Goal: Transaction & Acquisition: Purchase product/service

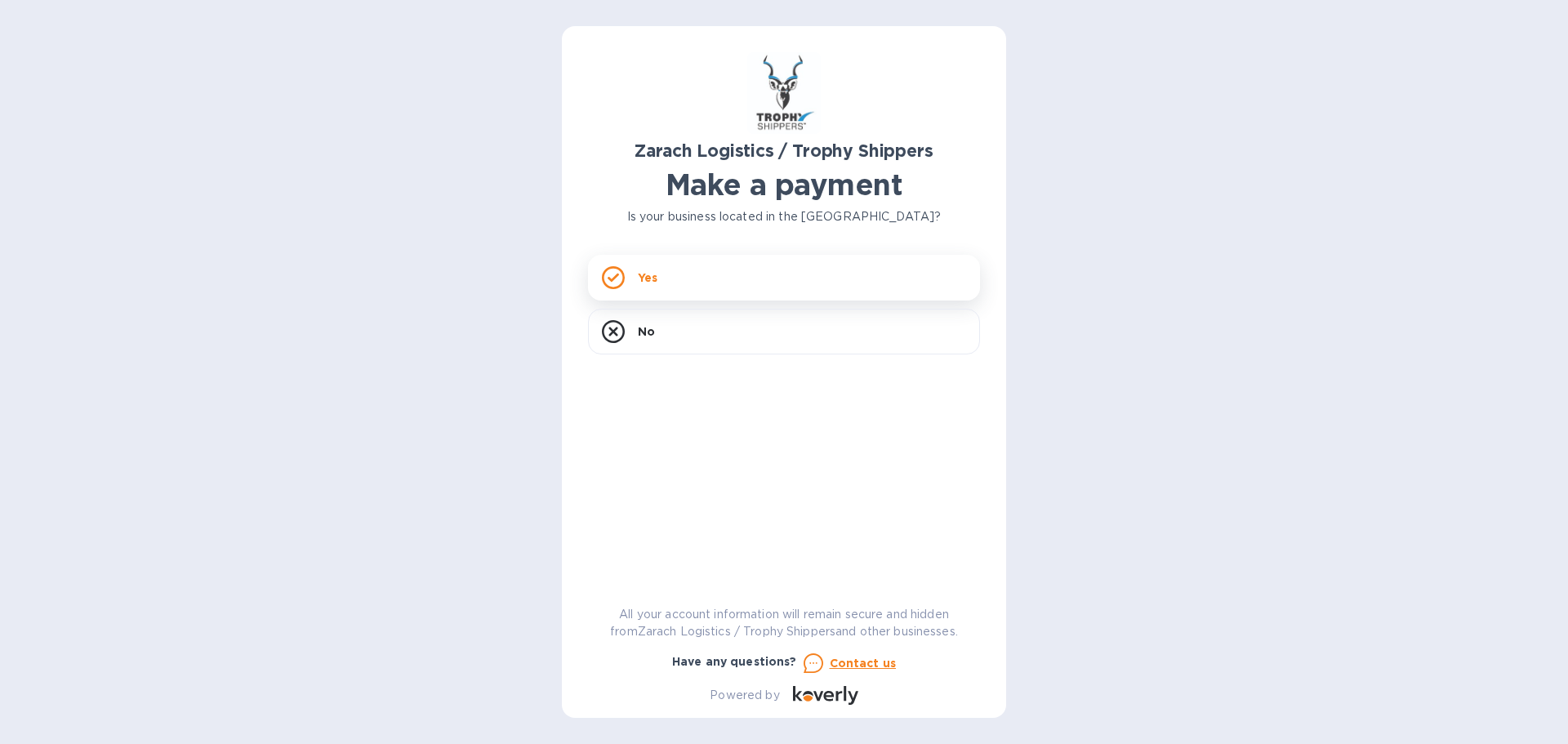
click at [739, 281] on div "Yes" at bounding box center [784, 278] width 392 height 46
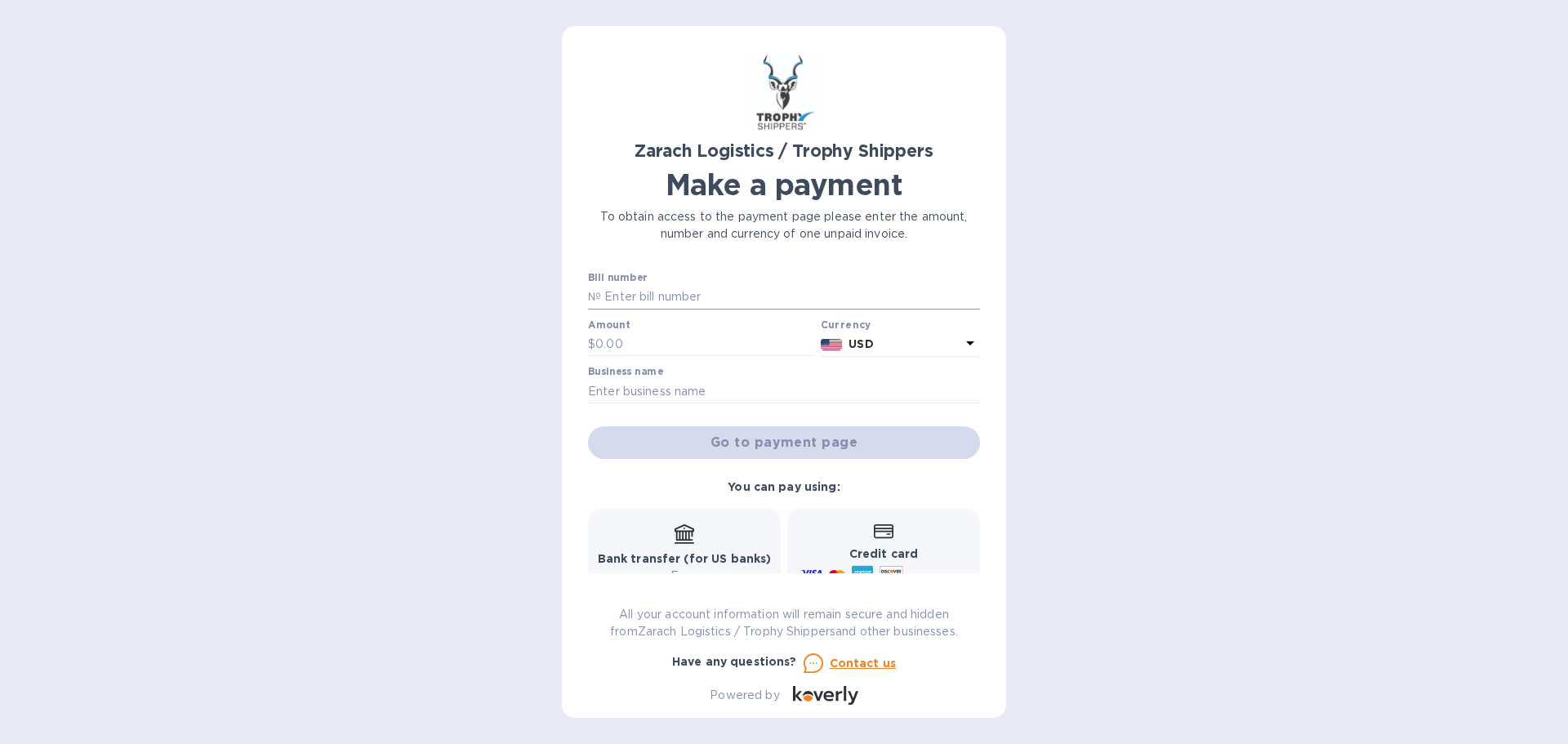
click at [638, 297] on input "text" at bounding box center [790, 297] width 379 height 25
paste input "B00175177"
type input "B00175177"
click at [595, 341] on input "text" at bounding box center [705, 345] width 219 height 25
type input "1,601.86"
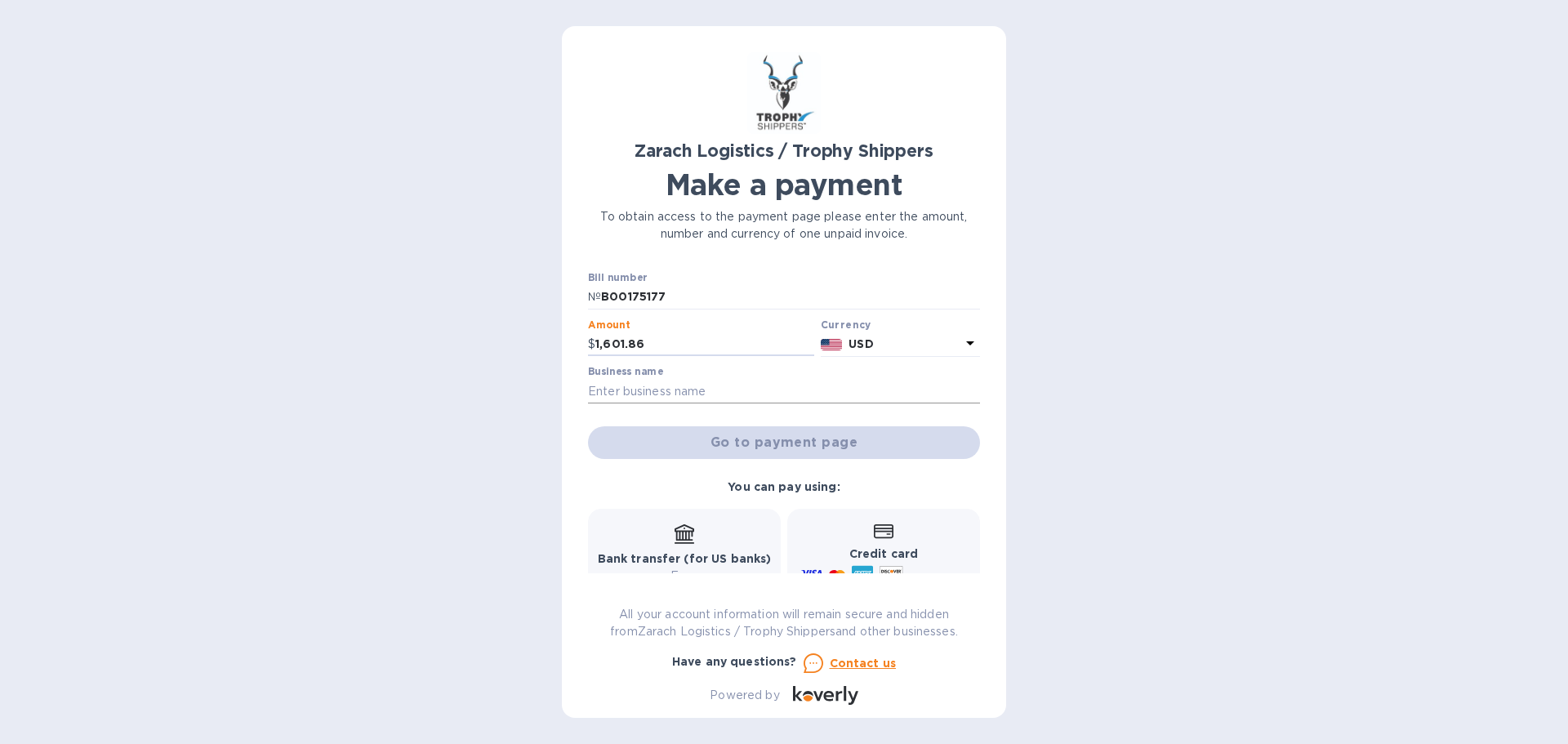
click at [752, 388] on input "text" at bounding box center [784, 391] width 392 height 25
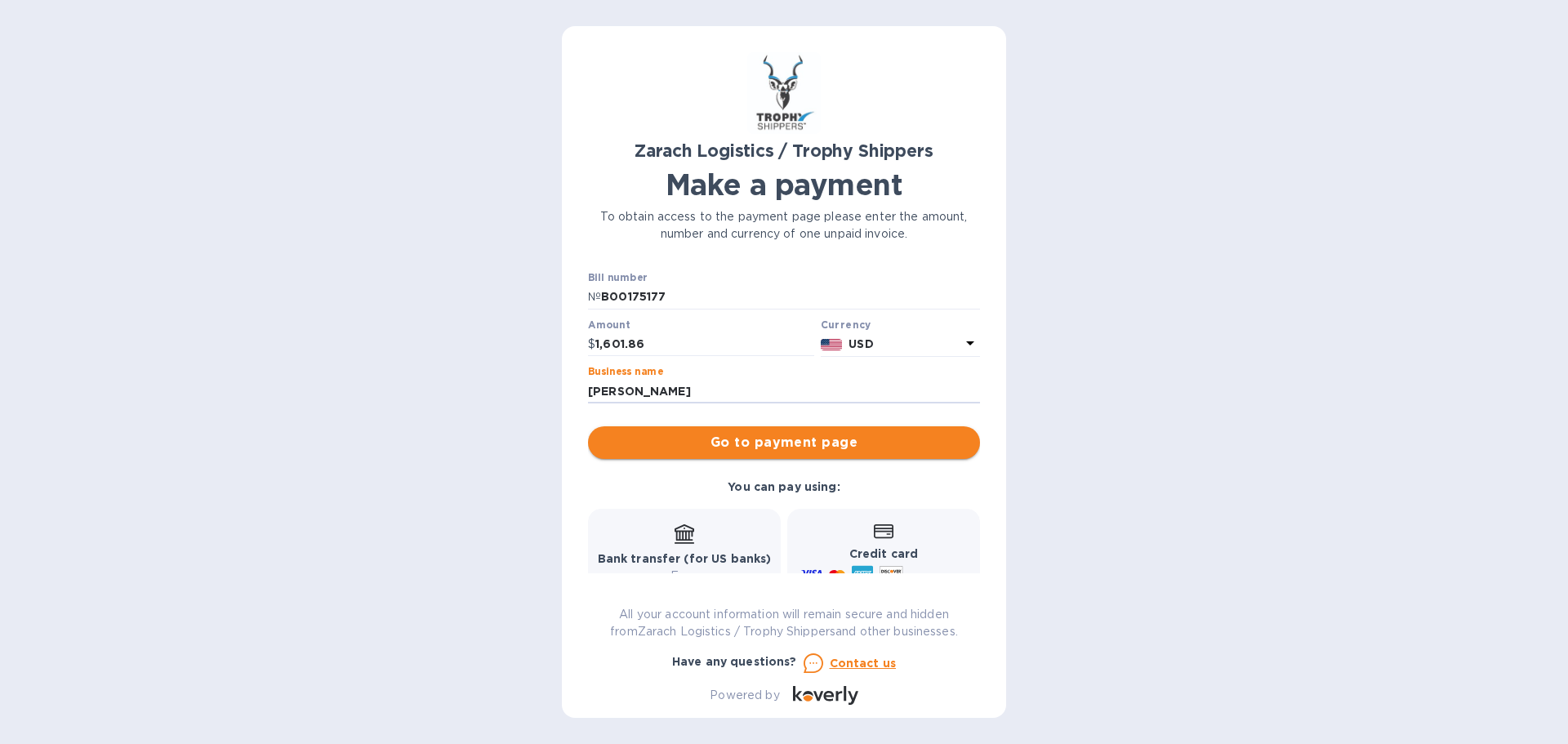
type input "[PERSON_NAME]"
click at [790, 449] on span "Go to payment page" at bounding box center [784, 442] width 366 height 20
